Goal: Task Accomplishment & Management: Use online tool/utility

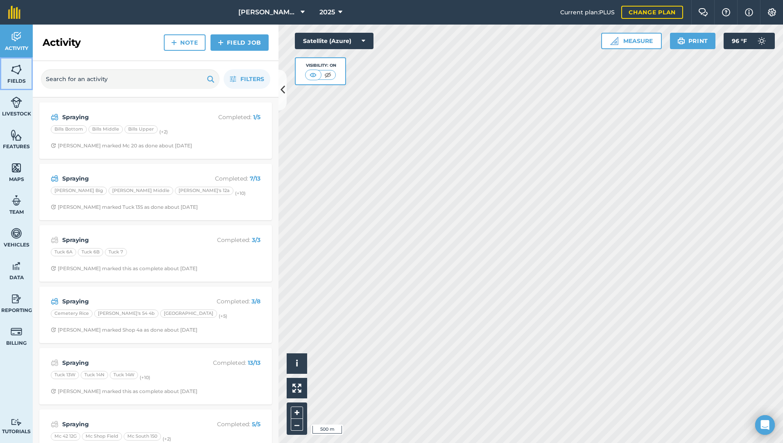
drag, startPoint x: 365, startPoint y: 154, endPoint x: 17, endPoint y: 68, distance: 359.1
click at [17, 68] on img at bounding box center [16, 69] width 11 height 12
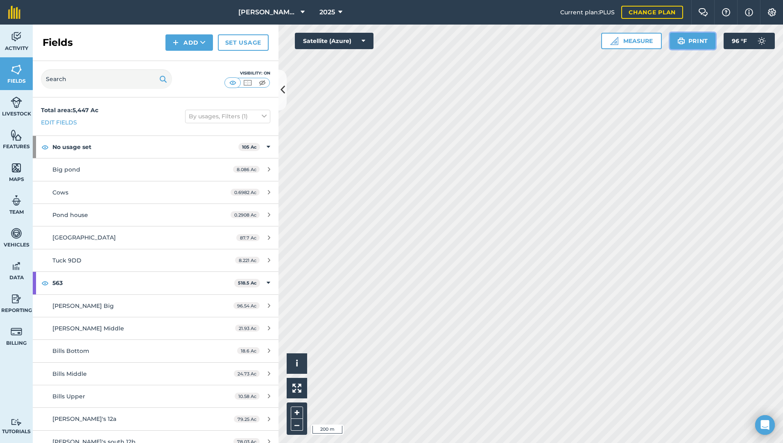
click at [688, 38] on button "Print" at bounding box center [693, 41] width 46 height 16
click at [693, 42] on button "Print" at bounding box center [693, 41] width 46 height 16
click at [689, 41] on button "Print" at bounding box center [693, 41] width 46 height 16
click at [690, 39] on button "Print" at bounding box center [693, 41] width 46 height 16
click at [503, 443] on html "[PERSON_NAME] Farms 2025 Current plan : PLUS Change plan Farm Chat Help Info Se…" at bounding box center [391, 221] width 783 height 443
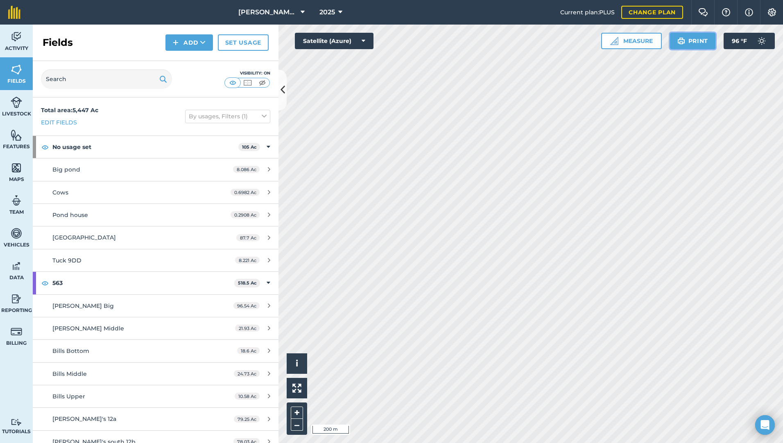
click at [700, 41] on button "Print" at bounding box center [693, 41] width 46 height 16
click at [690, 44] on button "Print" at bounding box center [693, 41] width 46 height 16
click at [689, 41] on button "Print" at bounding box center [693, 41] width 46 height 16
